Goal: Information Seeking & Learning: Learn about a topic

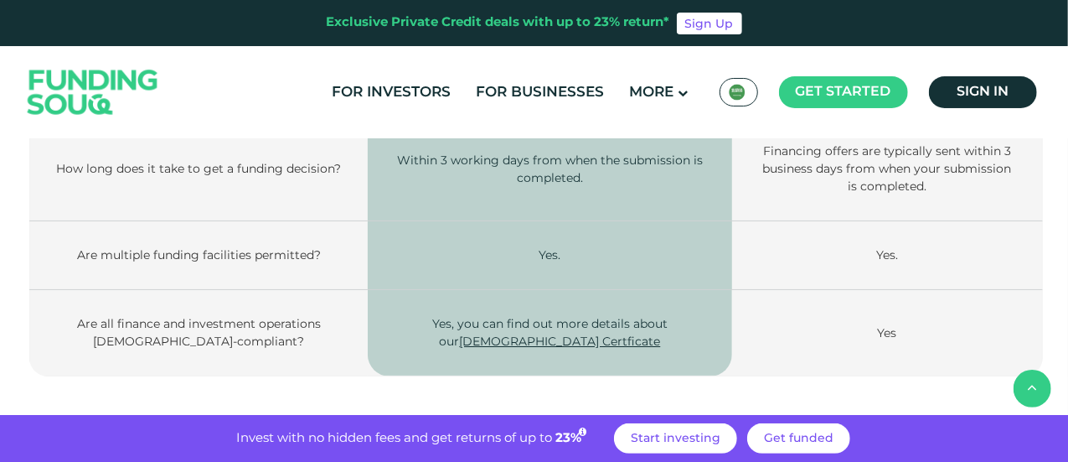
scroll to position [2874, 0]
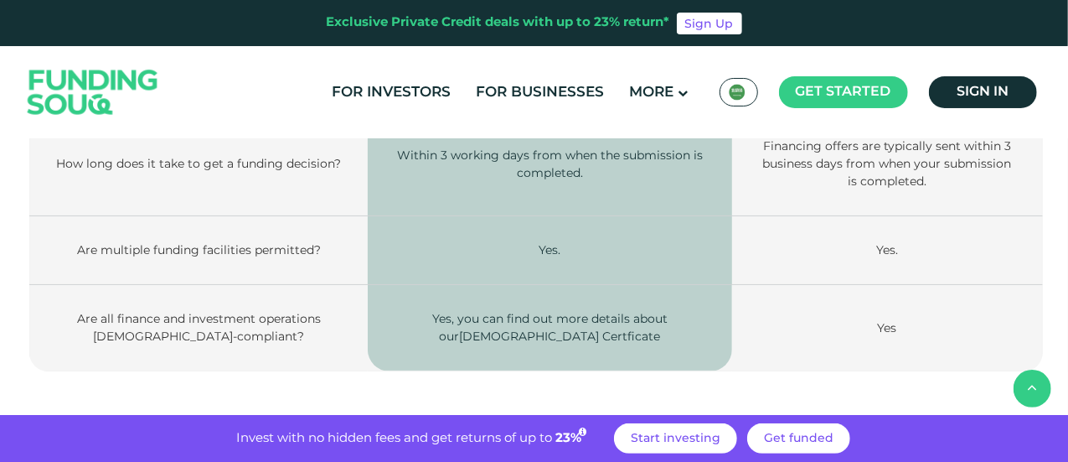
click at [548, 328] on link "[DEMOGRAPHIC_DATA] Certficate" at bounding box center [559, 335] width 201 height 15
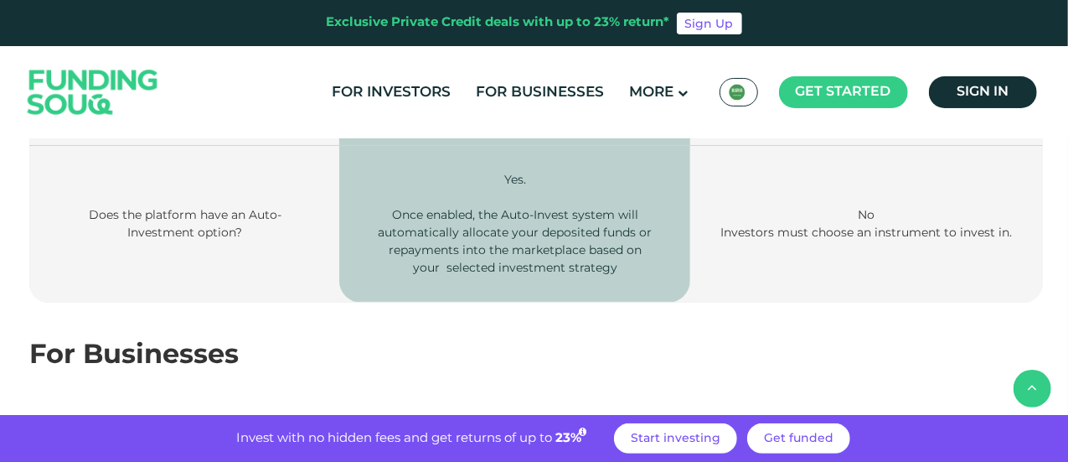
scroll to position [1882, 0]
